Goal: Complete application form

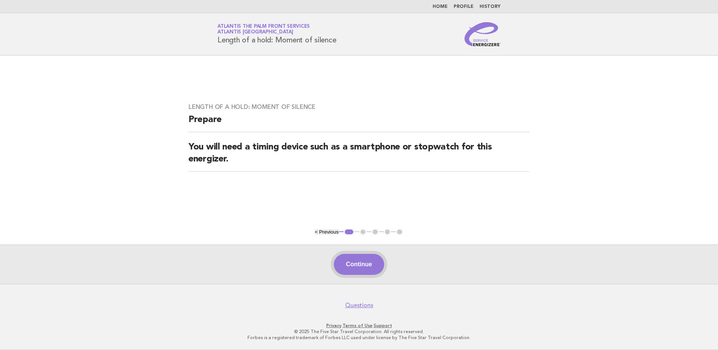
click at [352, 270] on button "Continue" at bounding box center [359, 264] width 50 height 21
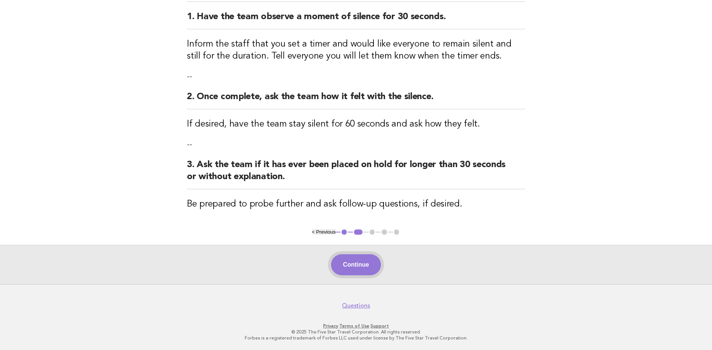
click at [360, 266] on button "Continue" at bounding box center [356, 264] width 50 height 21
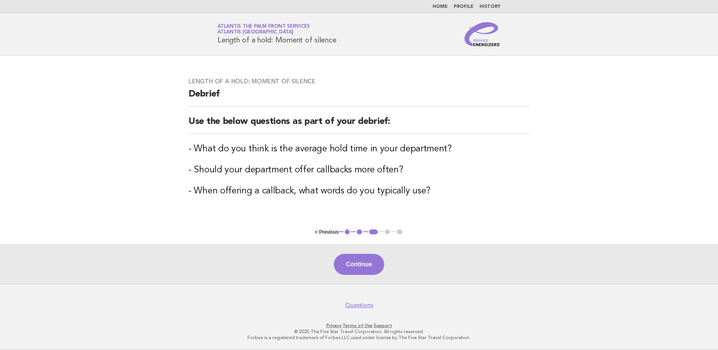
click at [360, 266] on button "Continue" at bounding box center [359, 264] width 50 height 21
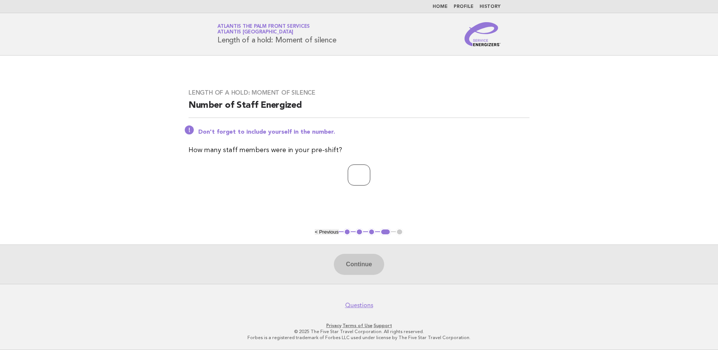
click at [348, 175] on input "number" at bounding box center [359, 174] width 23 height 21
type input "*"
click at [355, 261] on button "Continue" at bounding box center [359, 264] width 50 height 21
